Goal: Task Accomplishment & Management: Use online tool/utility

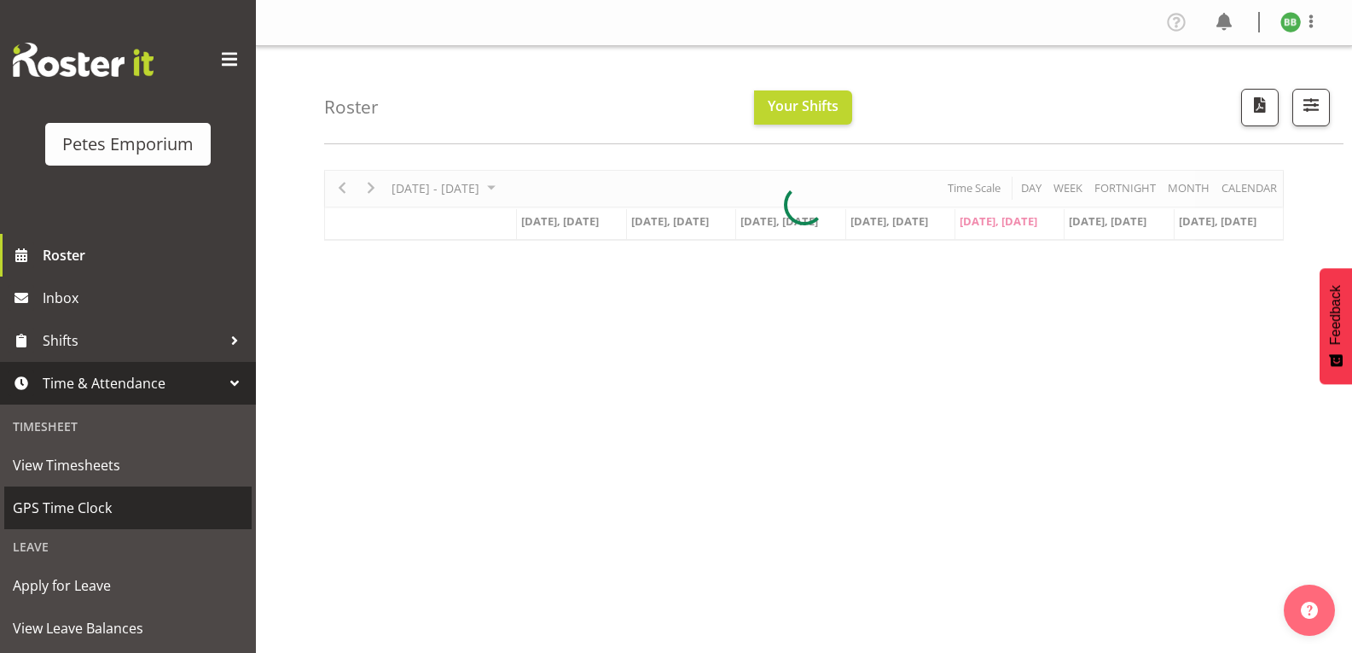
click at [116, 507] on span "GPS Time Clock" at bounding box center [128, 508] width 230 height 26
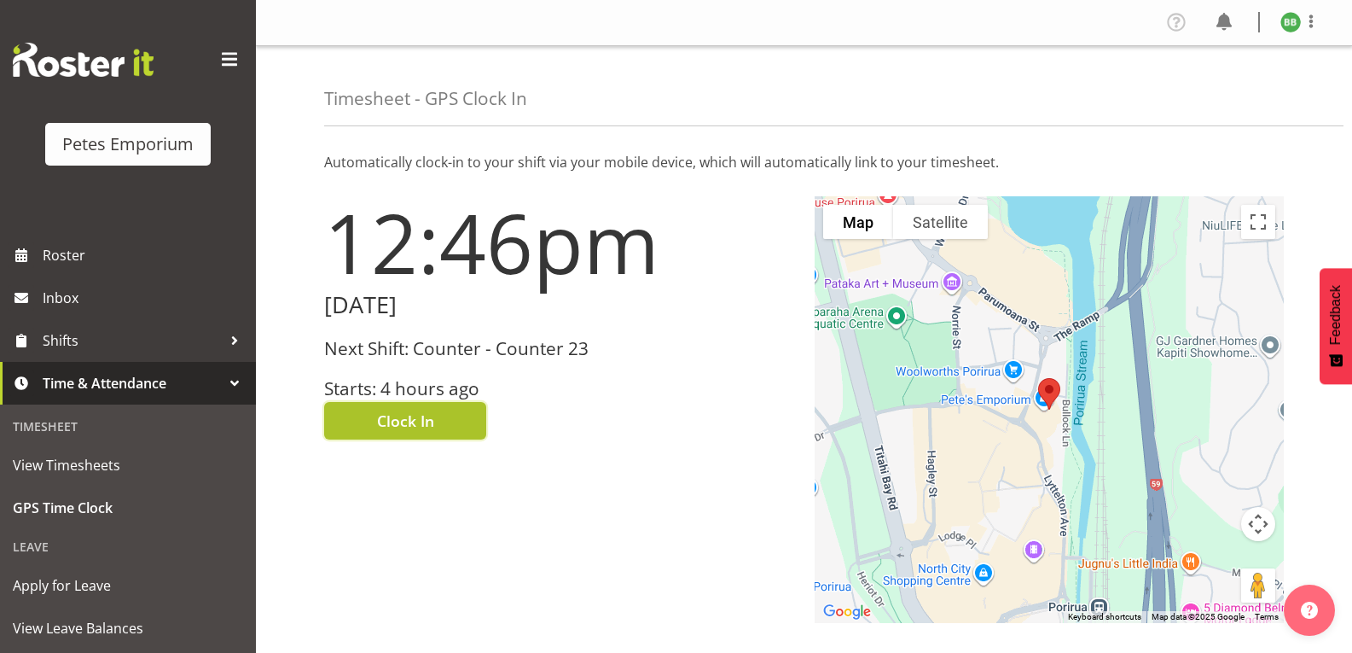
click at [441, 421] on button "Clock In" at bounding box center [405, 421] width 162 height 38
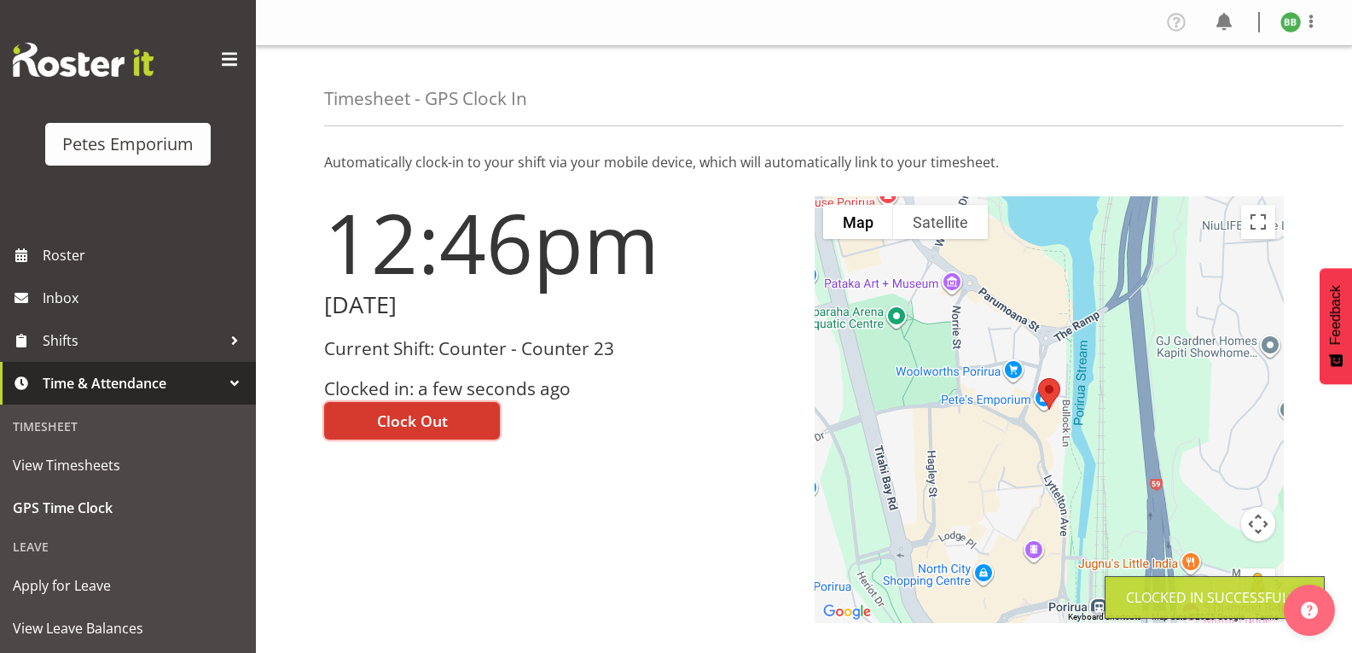
click at [1285, 27] on img at bounding box center [1290, 22] width 20 height 20
click at [1218, 89] on link "Log Out" at bounding box center [1240, 89] width 164 height 31
